Goal: Task Accomplishment & Management: Use online tool/utility

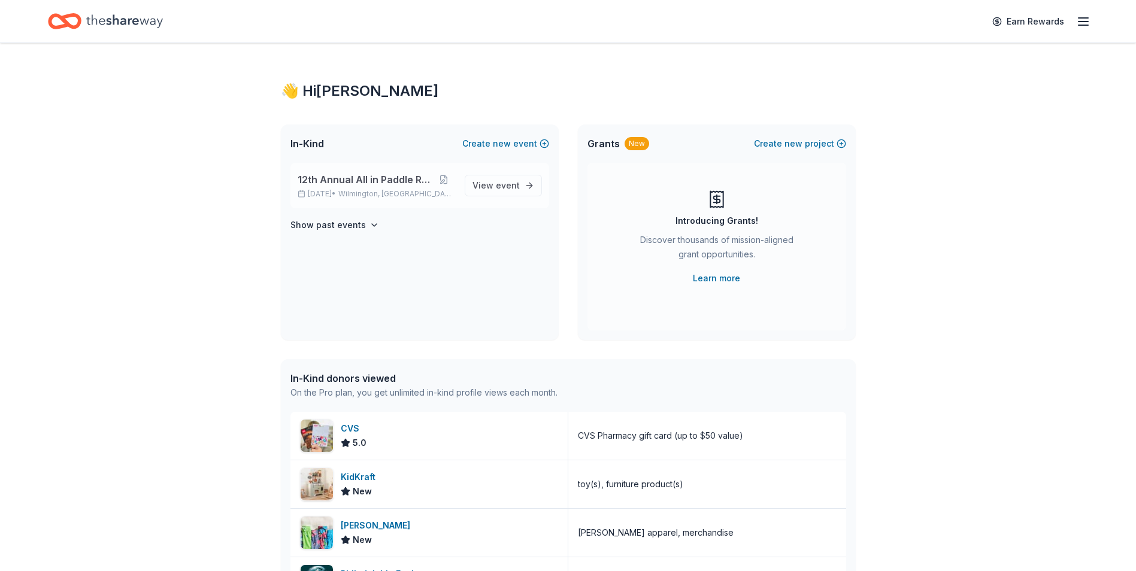
click at [356, 183] on span "12th Annual All in Paddle Raffle" at bounding box center [365, 179] width 135 height 14
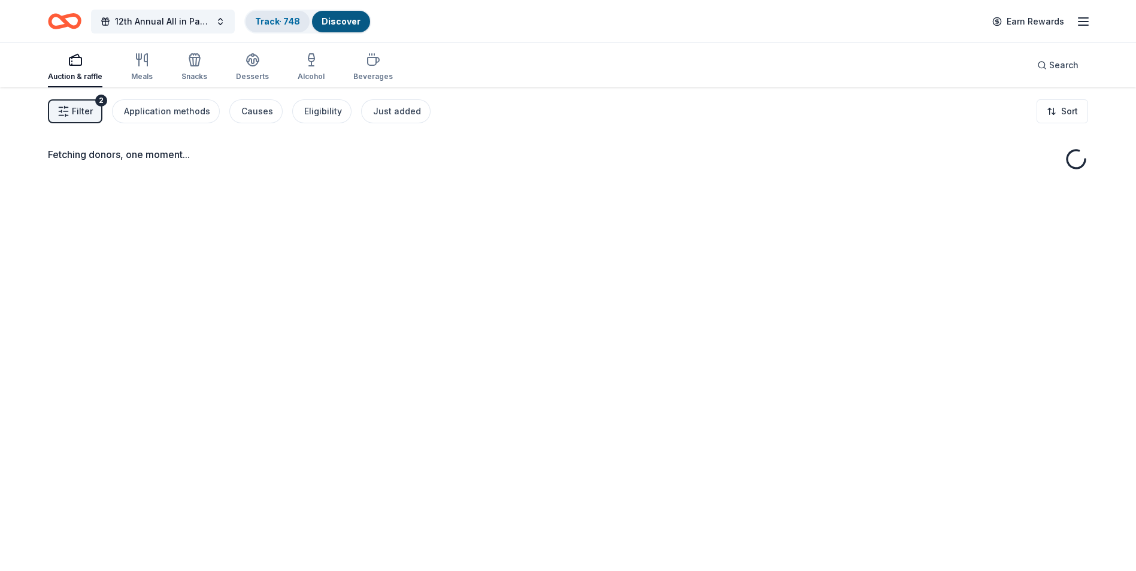
click at [275, 25] on link "Track · 748" at bounding box center [277, 21] width 45 height 10
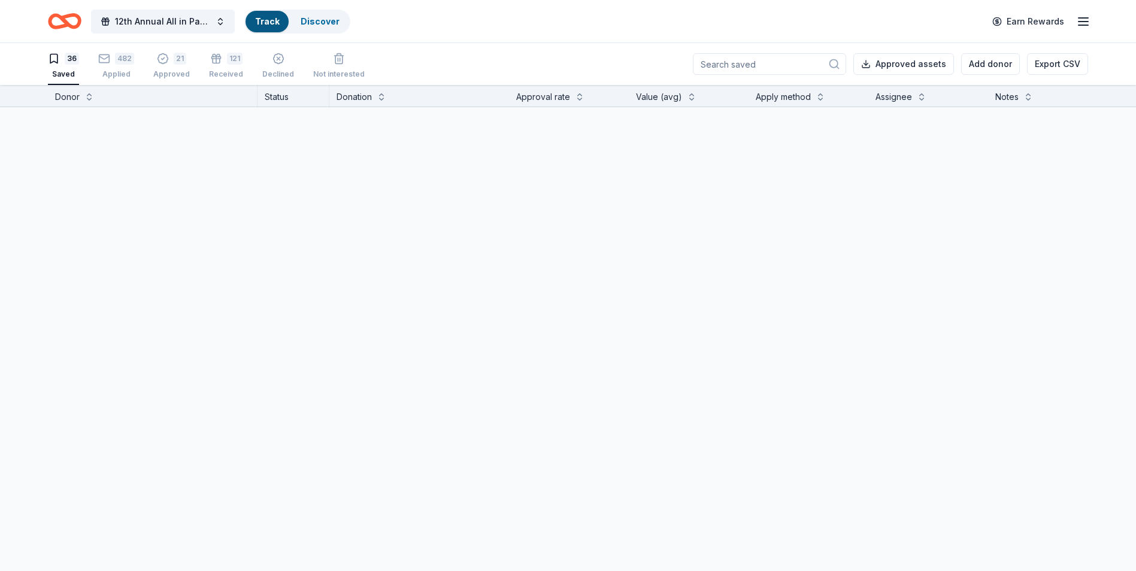
scroll to position [1, 0]
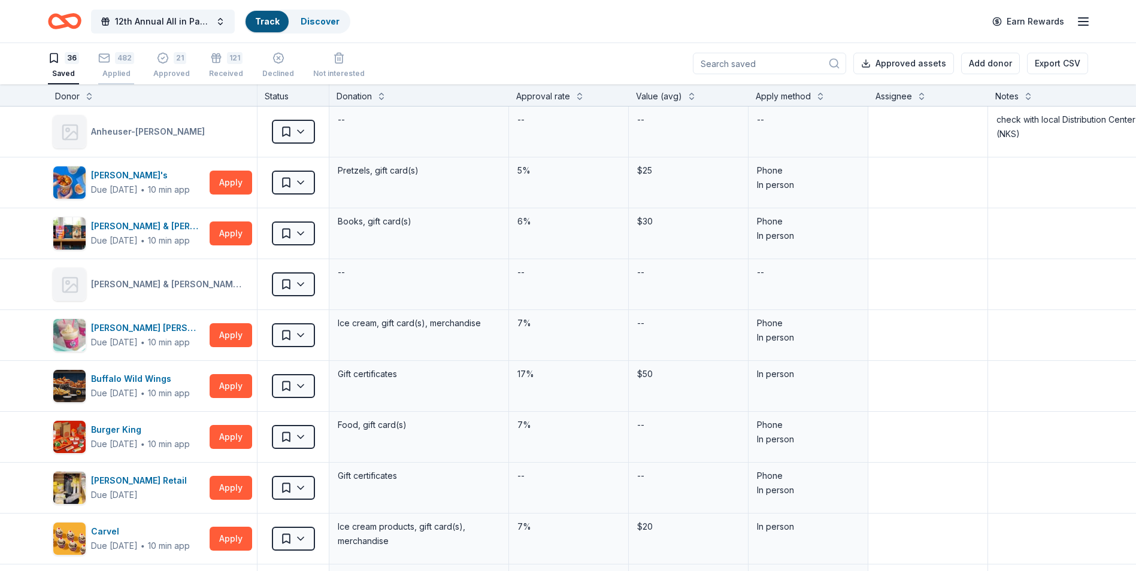
click at [116, 72] on div "Applied" at bounding box center [116, 74] width 36 height 10
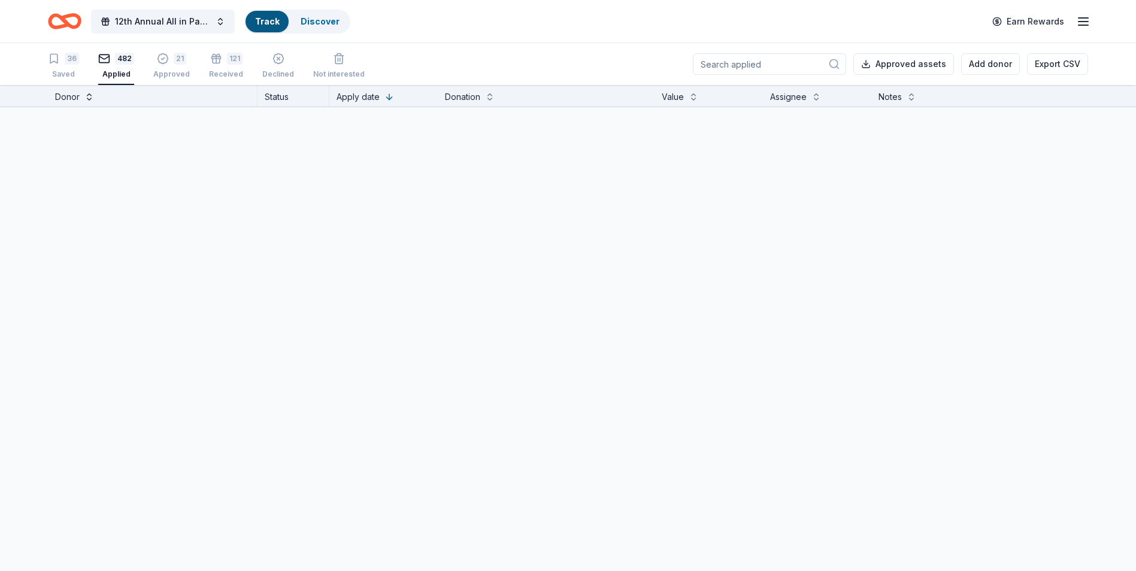
click at [88, 98] on button at bounding box center [89, 96] width 10 height 12
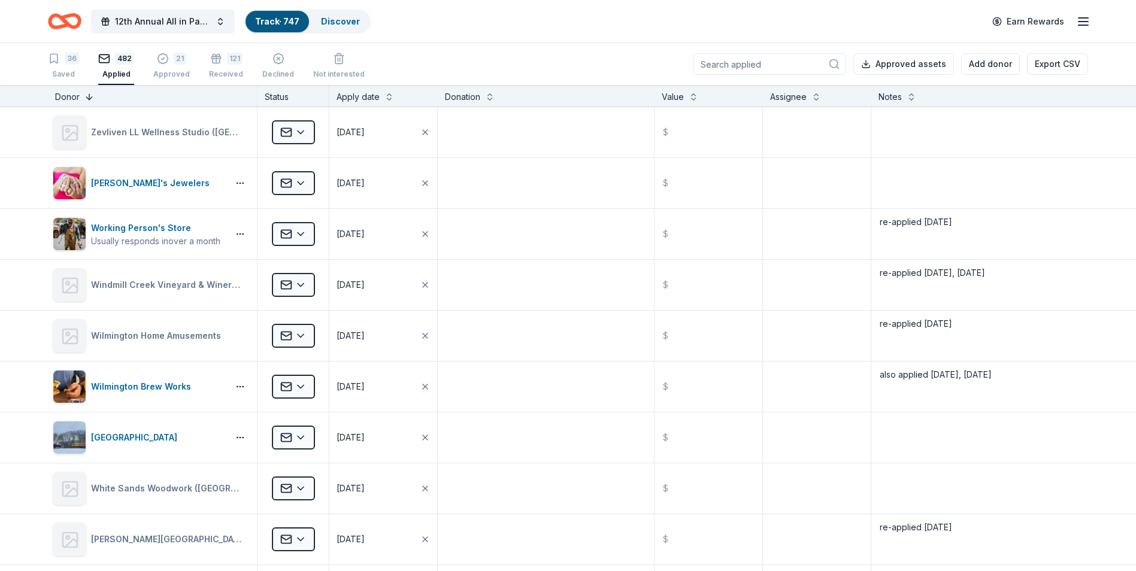
click at [87, 98] on button at bounding box center [89, 96] width 10 height 12
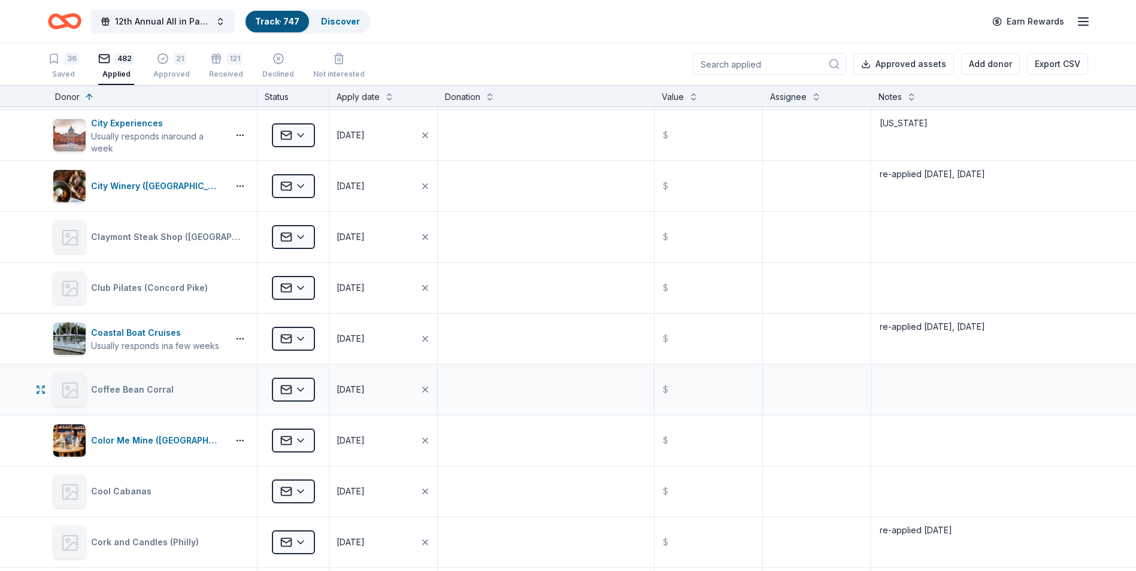
scroll to position [4791, 0]
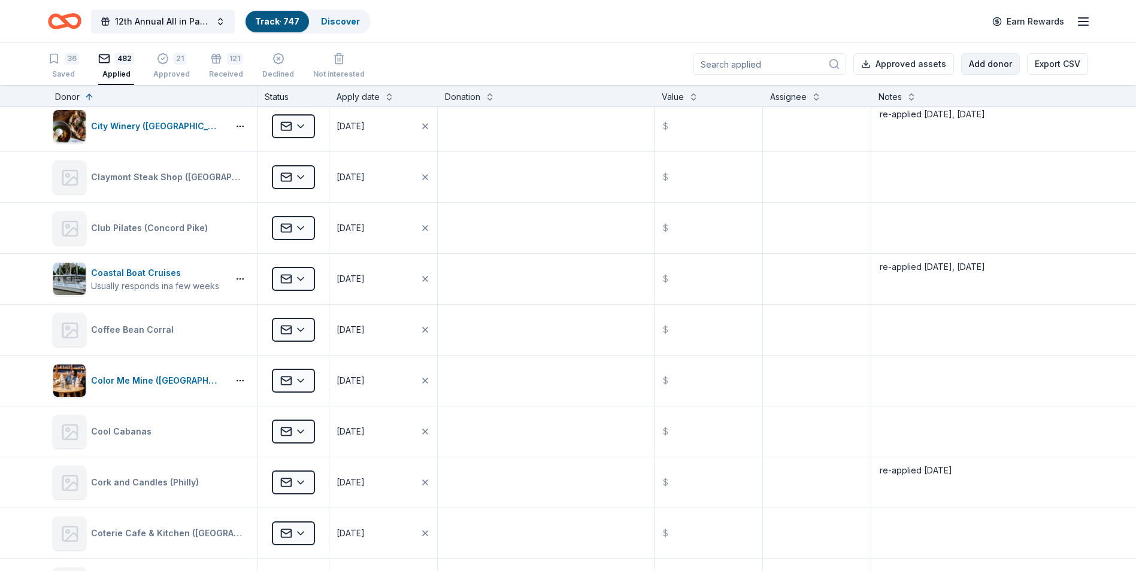
click at [986, 67] on button "Add donor" at bounding box center [990, 64] width 59 height 22
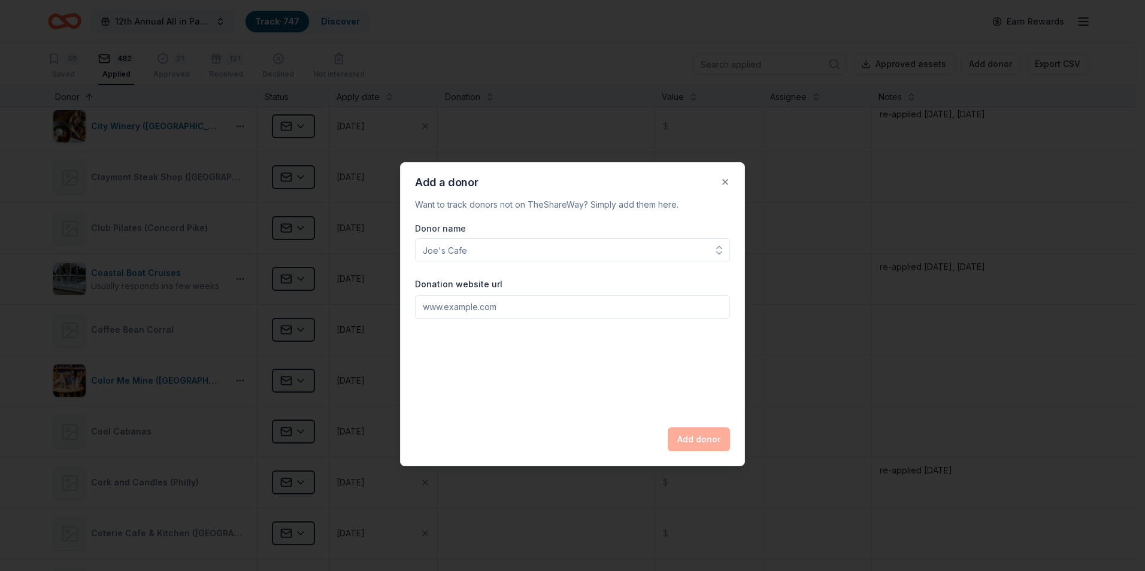
click at [444, 248] on input "Donor name" at bounding box center [572, 250] width 315 height 24
type input "Coastal Wilds (Zoo) ([GEOGRAPHIC_DATA], [GEOGRAPHIC_DATA])"
click at [692, 444] on button "Add donor" at bounding box center [699, 440] width 62 height 24
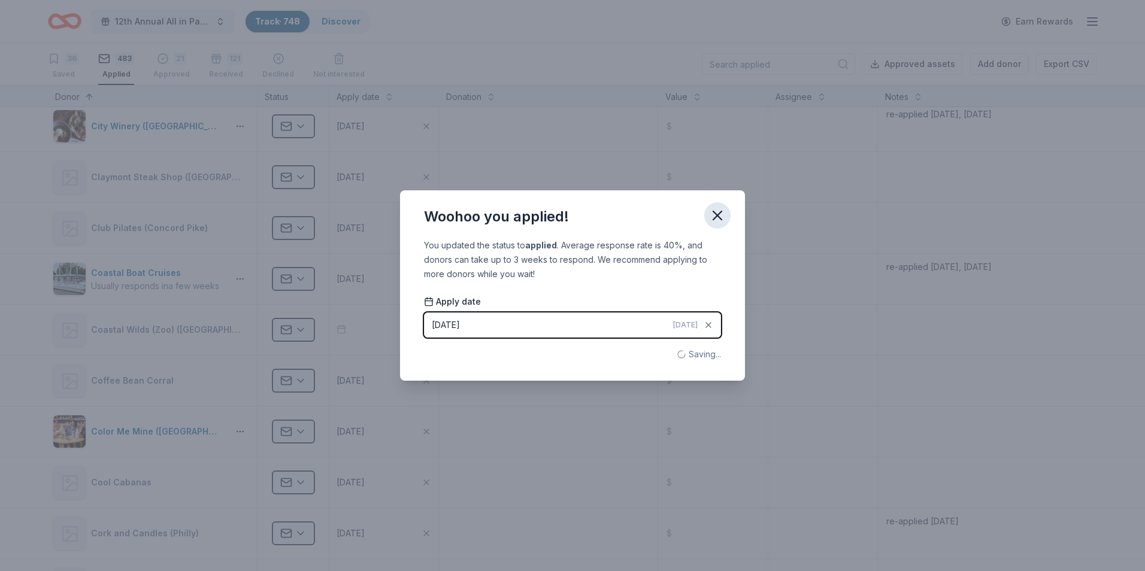
drag, startPoint x: 722, startPoint y: 215, endPoint x: 614, endPoint y: 47, distance: 199.3
click at [722, 215] on icon "button" at bounding box center [717, 215] width 17 height 17
